Goal: Information Seeking & Learning: Learn about a topic

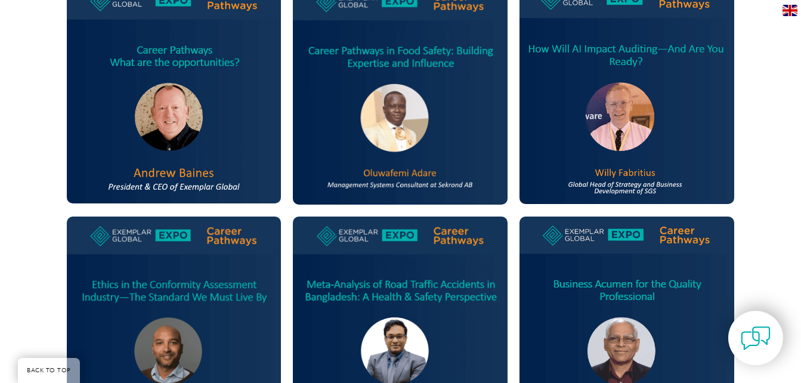
scroll to position [551, 0]
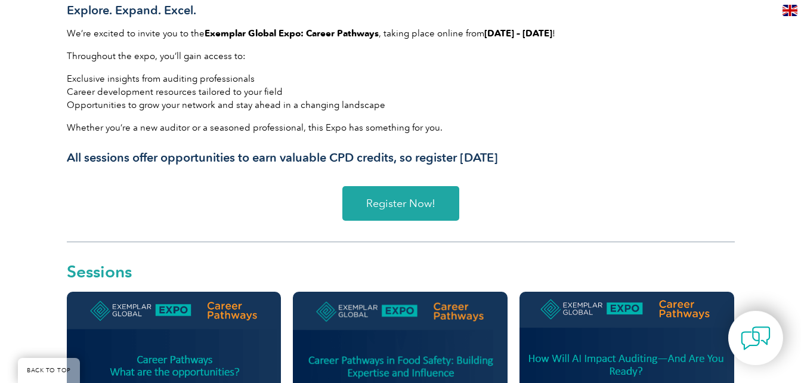
scroll to position [438, 0]
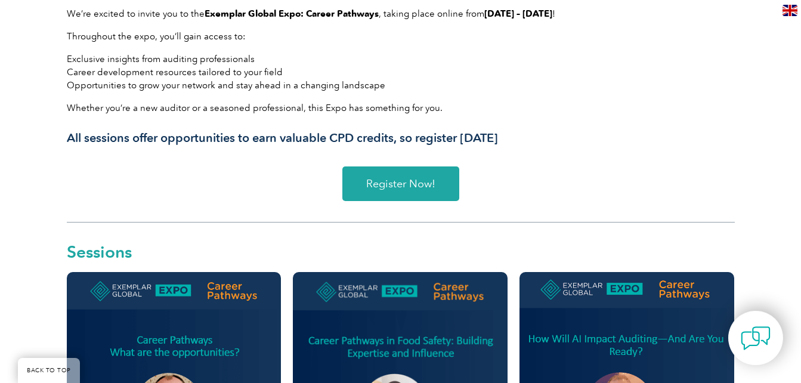
click at [431, 180] on span "Register Now!" at bounding box center [400, 183] width 69 height 11
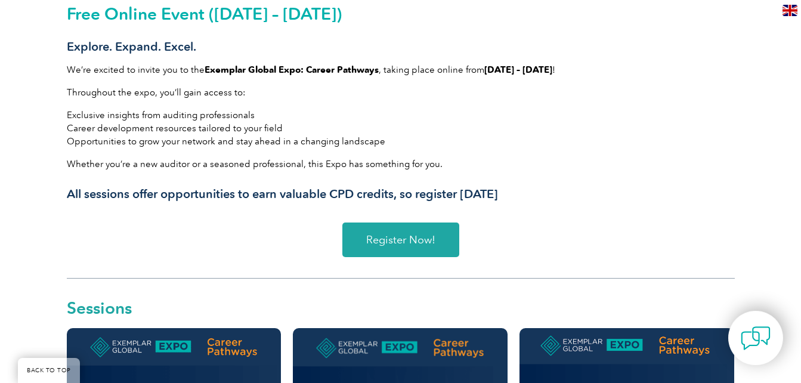
scroll to position [370, 0]
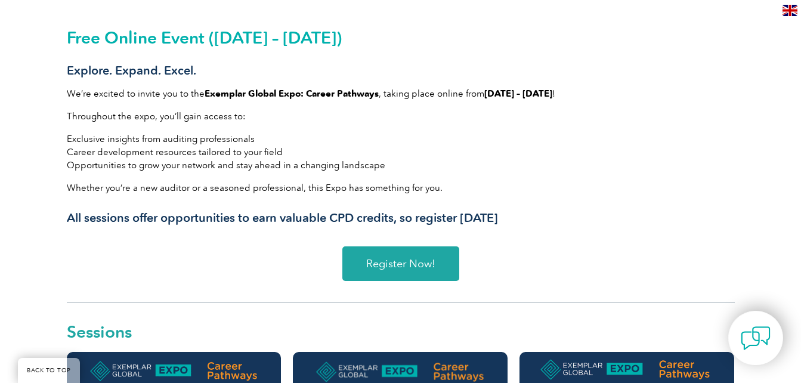
scroll to position [285, 0]
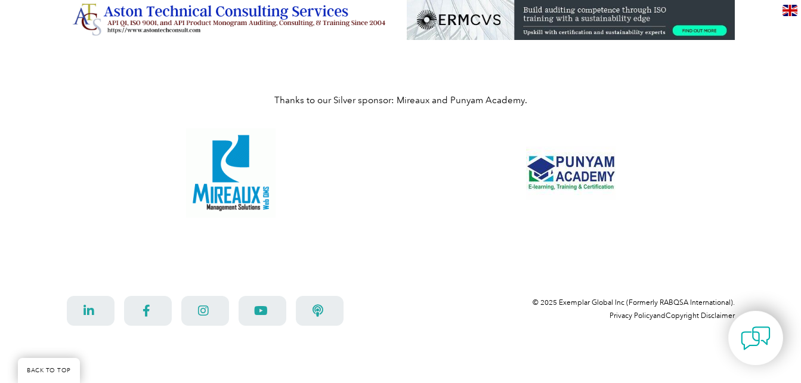
scroll to position [1166, 0]
